Goal: Find specific page/section

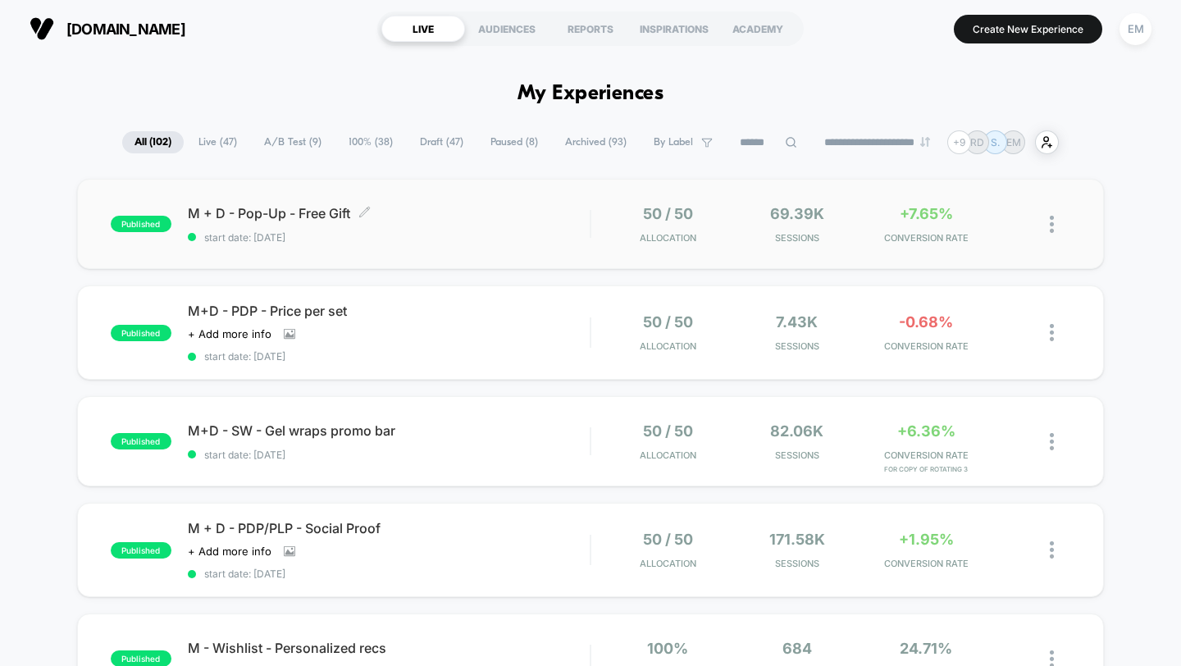
click at [343, 205] on span "M + D - Pop-Up - Free Gift Click to edit experience details" at bounding box center [389, 213] width 403 height 16
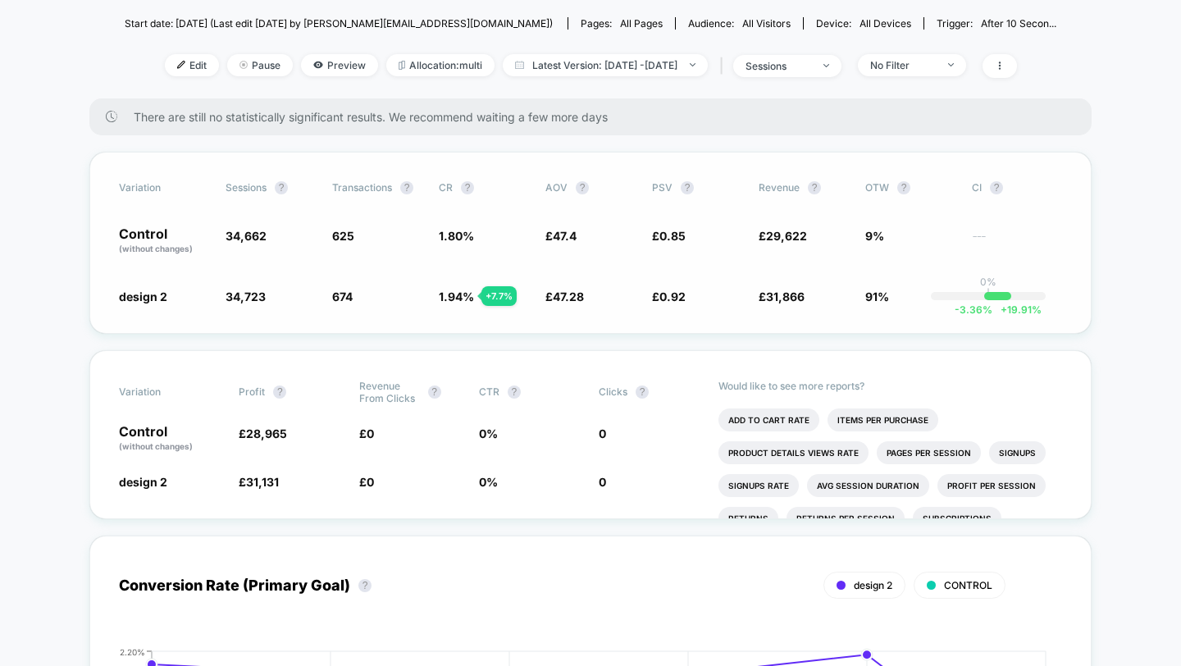
scroll to position [179, 0]
